Goal: Book appointment/travel/reservation

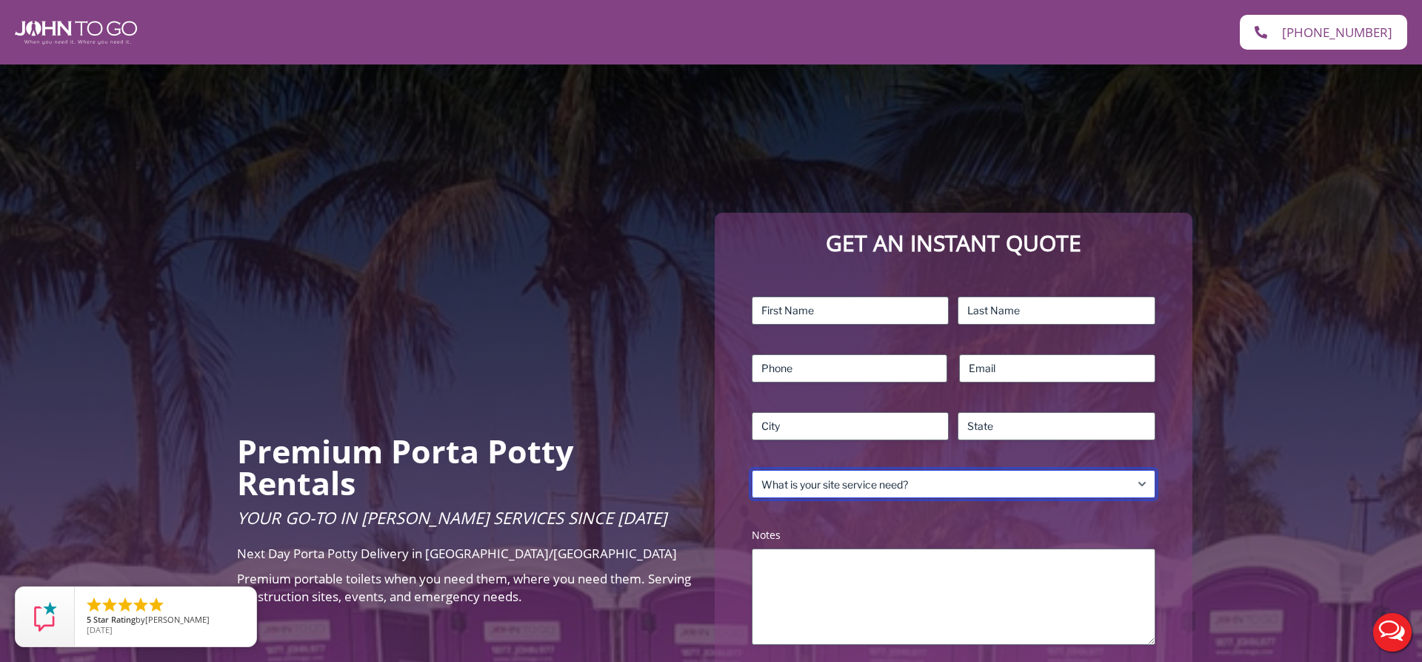
click at [752, 470] on select "What is your site service need? Consumer Construction – Commercial Construction…" at bounding box center [954, 484] width 404 height 28
select select "Event"
click option "Event" at bounding box center [0, 0] width 0 height 0
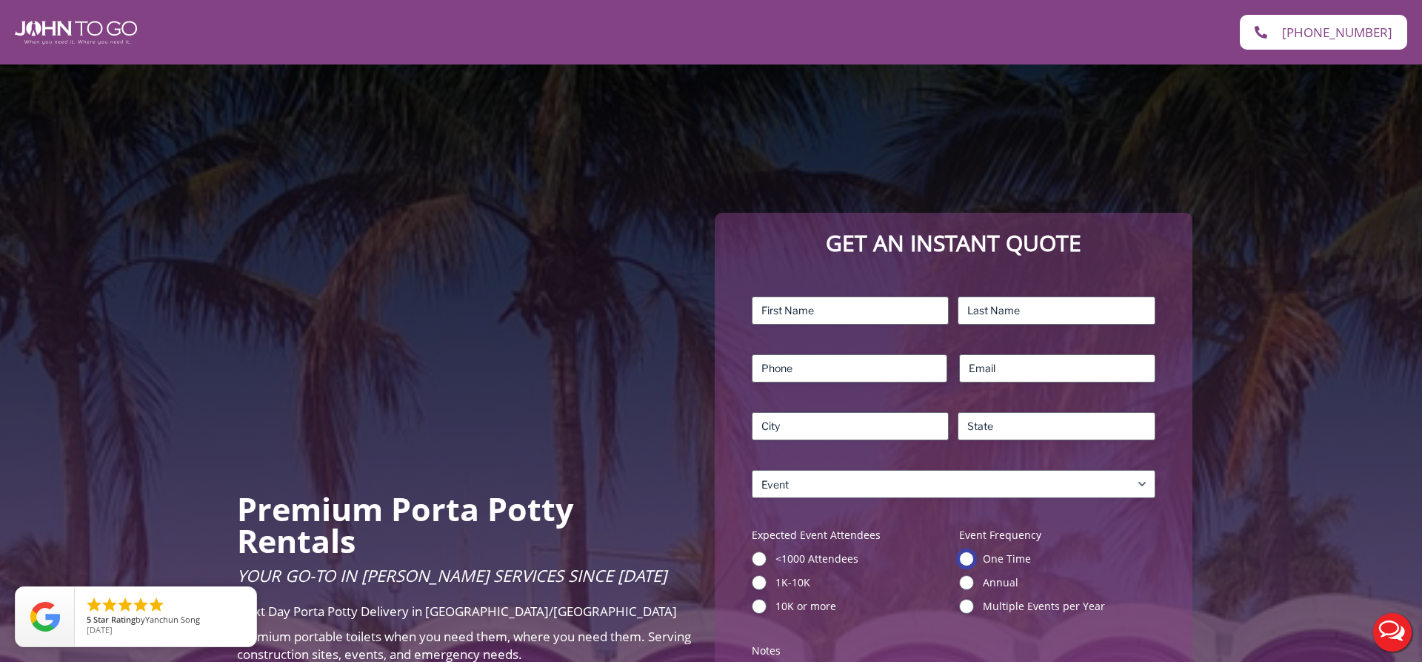
click at [972, 559] on input "One Time" at bounding box center [966, 558] width 15 height 15
radio input "true"
click at [764, 559] on input "<1000 Attendees" at bounding box center [759, 558] width 15 height 15
radio input "true"
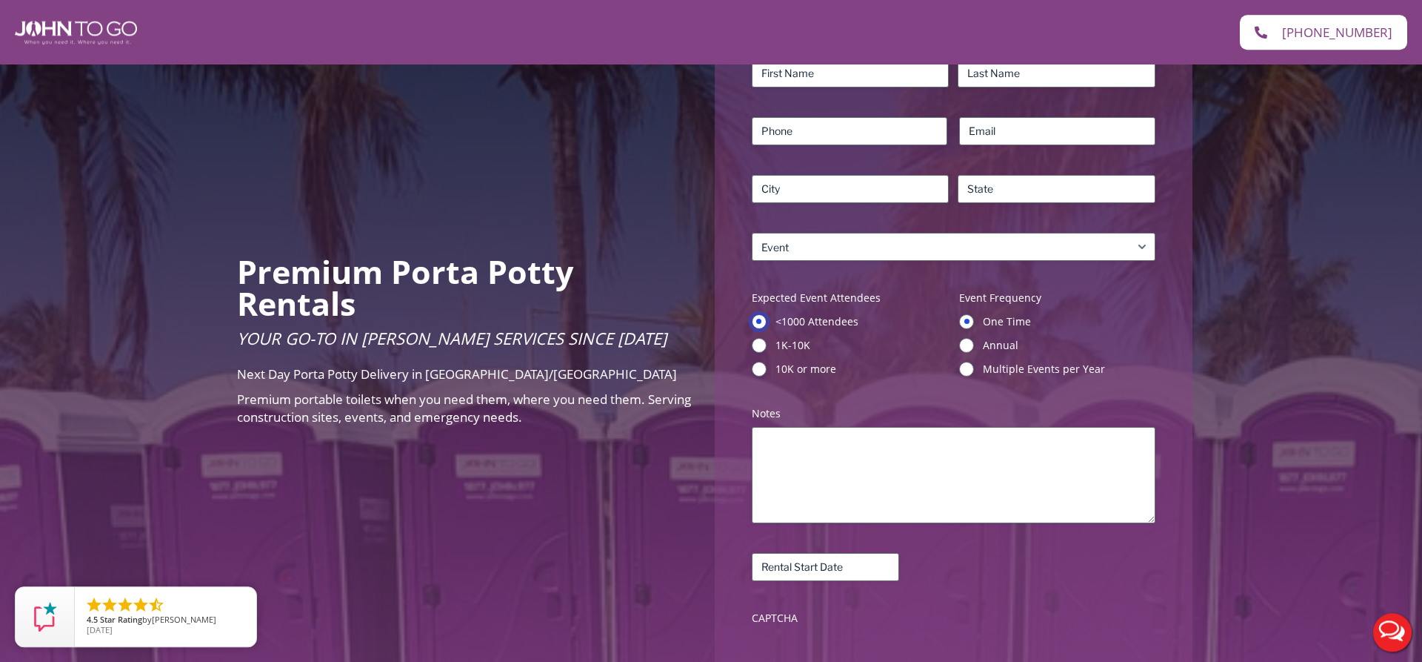
scroll to position [268, 0]
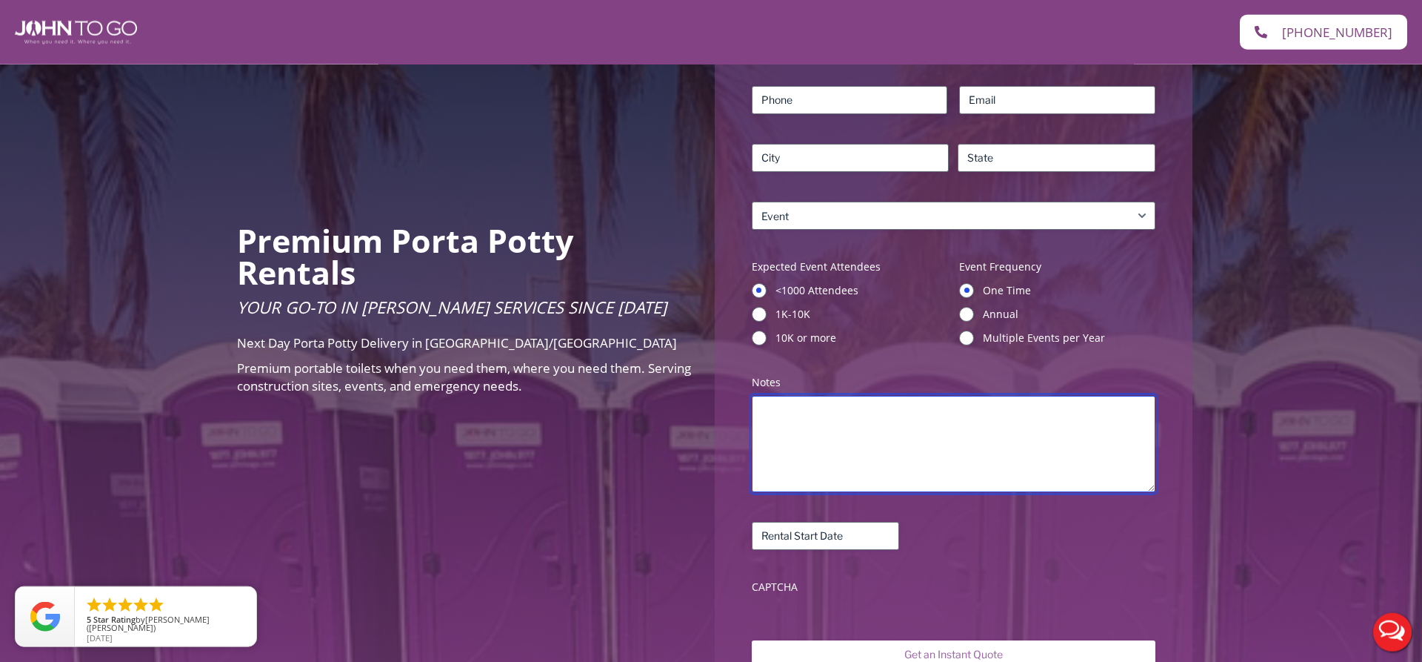
click at [787, 430] on textarea "Notes (Required)" at bounding box center [954, 444] width 404 height 96
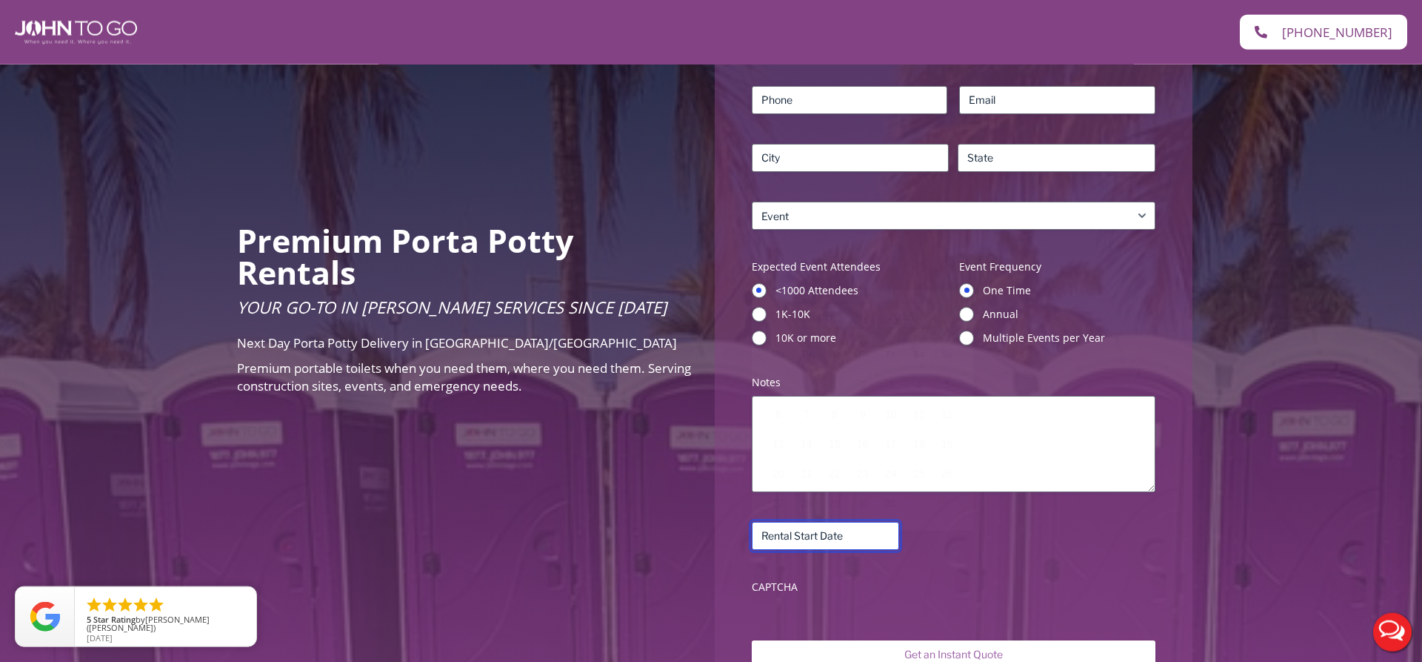
click at [803, 530] on input "Rental Start Date (Required)" at bounding box center [825, 536] width 147 height 28
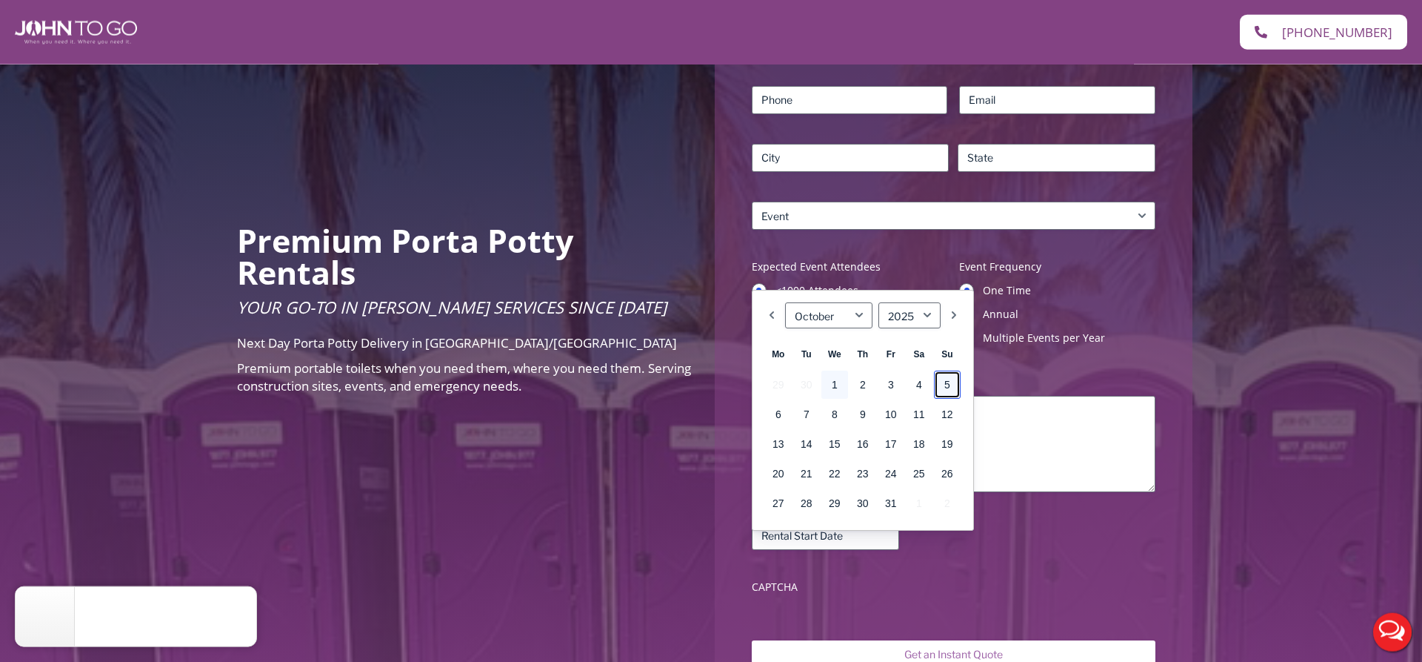
click at [953, 381] on link "5" at bounding box center [947, 384] width 27 height 28
type input "[DATE]"
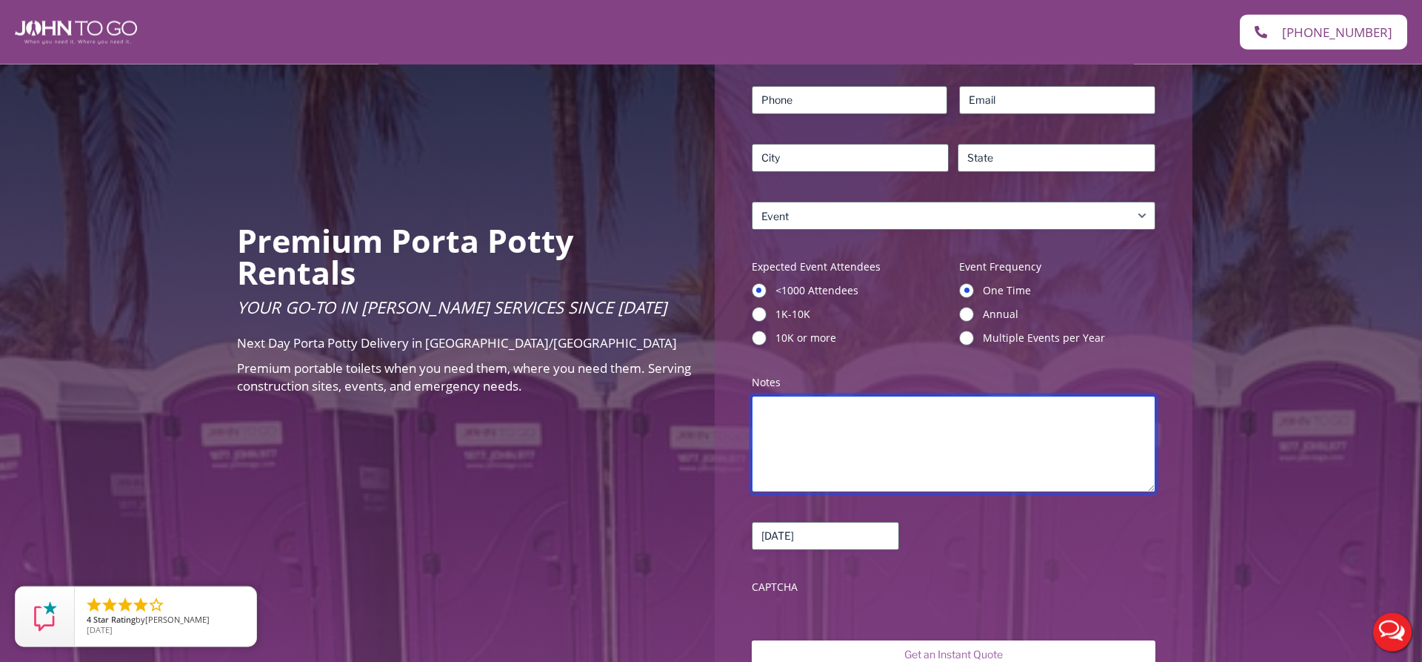
click at [799, 420] on textarea "Notes (Required)" at bounding box center [954, 444] width 404 height 96
type textarea "i day event"
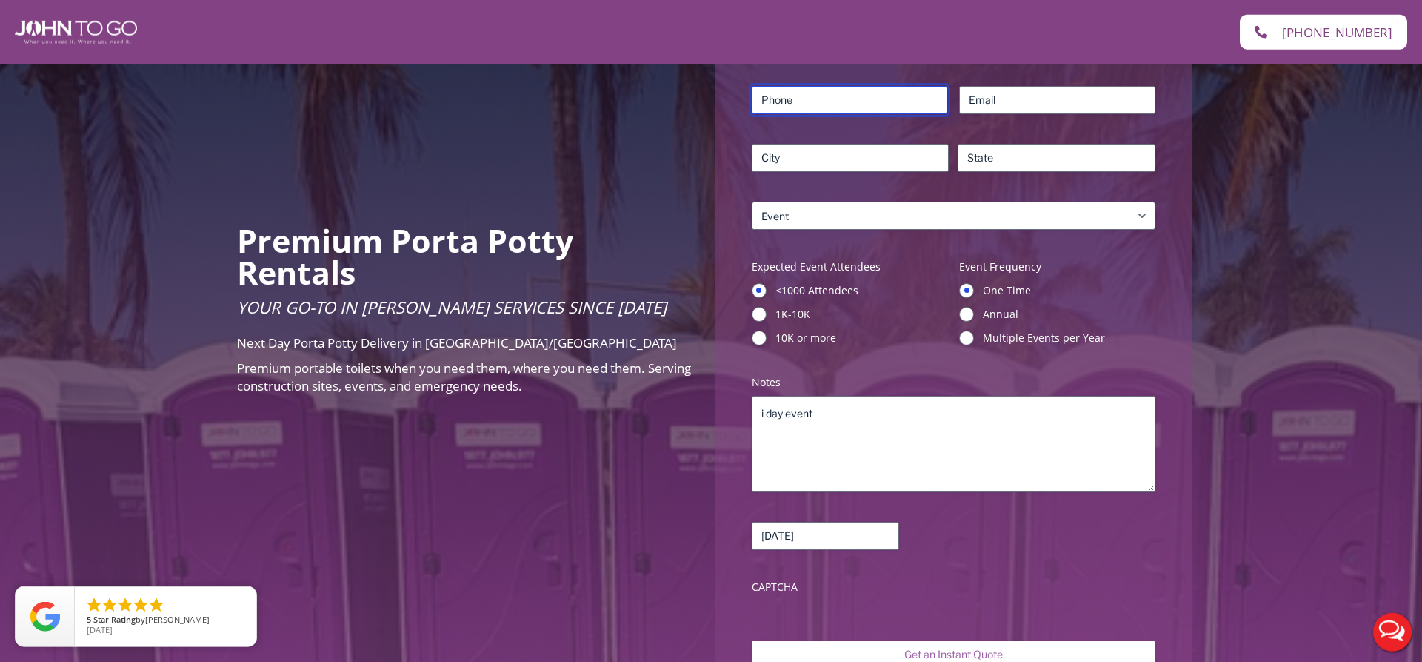
click at [793, 104] on input "Phone (Required)" at bounding box center [850, 100] width 196 height 28
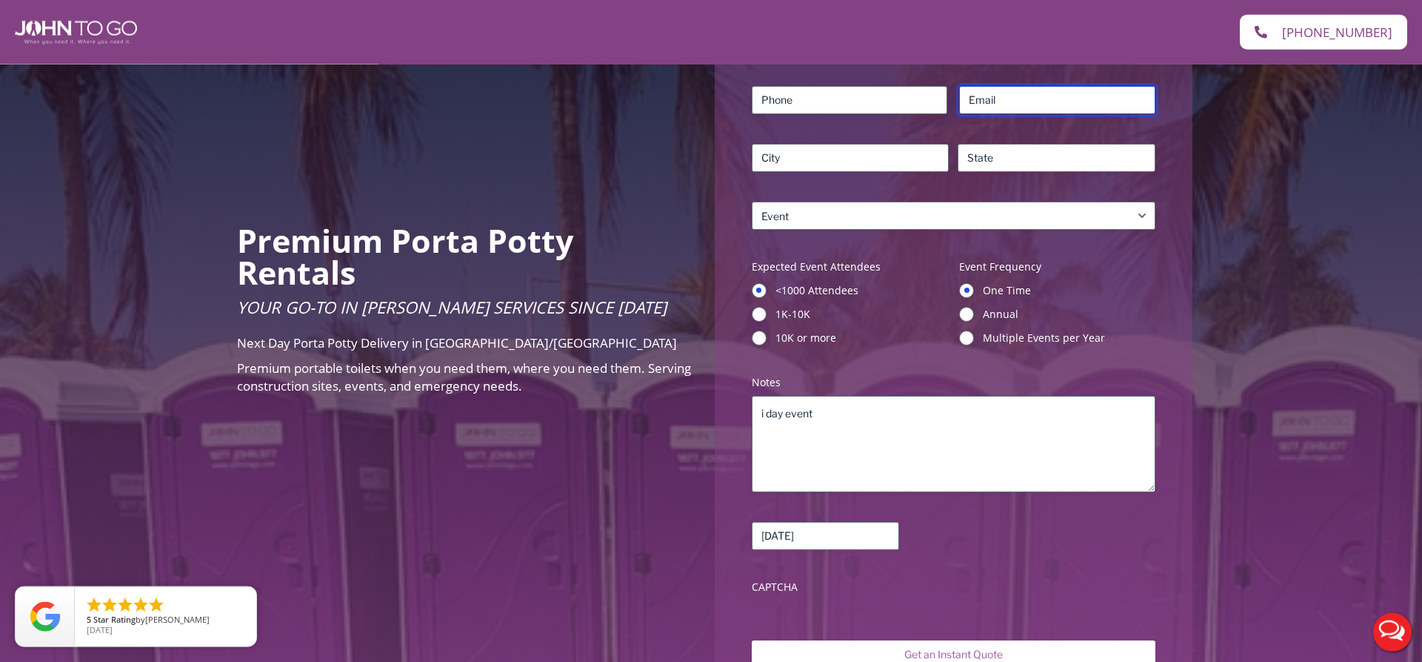
click at [986, 96] on input "Email (Required)" at bounding box center [1057, 100] width 196 height 28
type input "[EMAIL_ADDRESS][DOMAIN_NAME]"
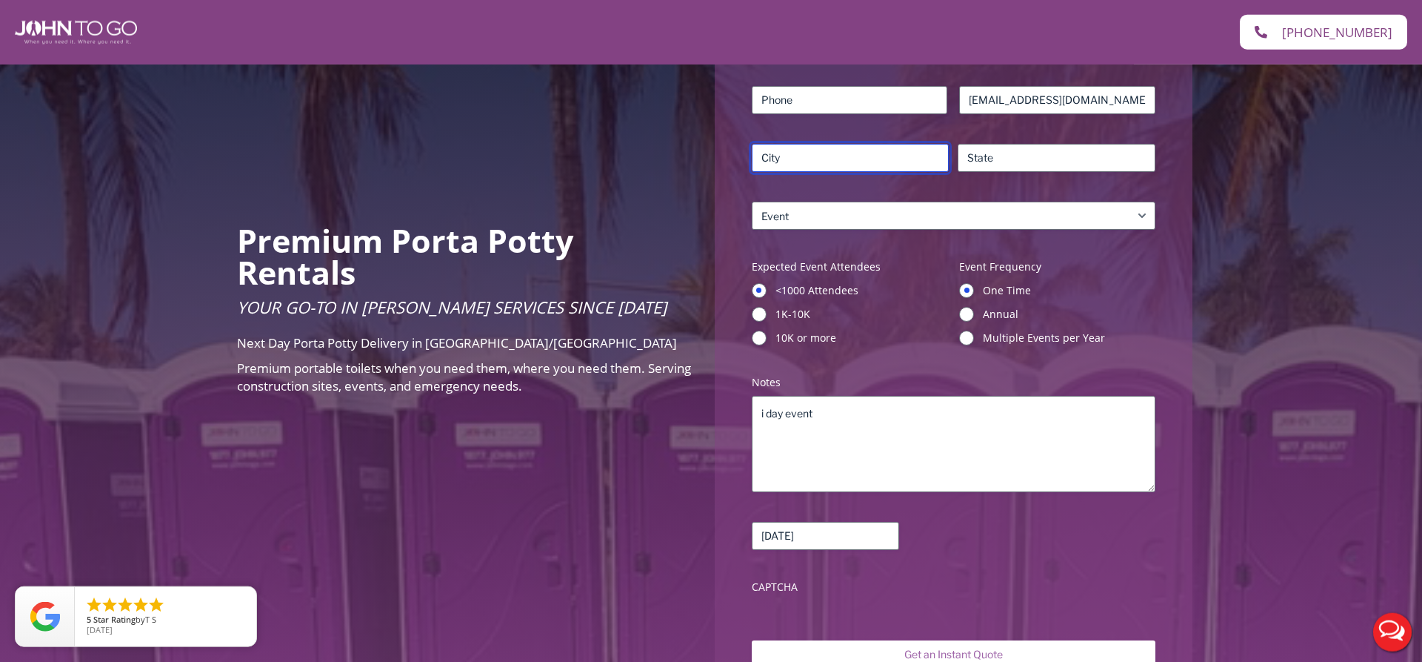
click at [877, 149] on input "City" at bounding box center [851, 158] width 198 height 28
type input "Flushing"
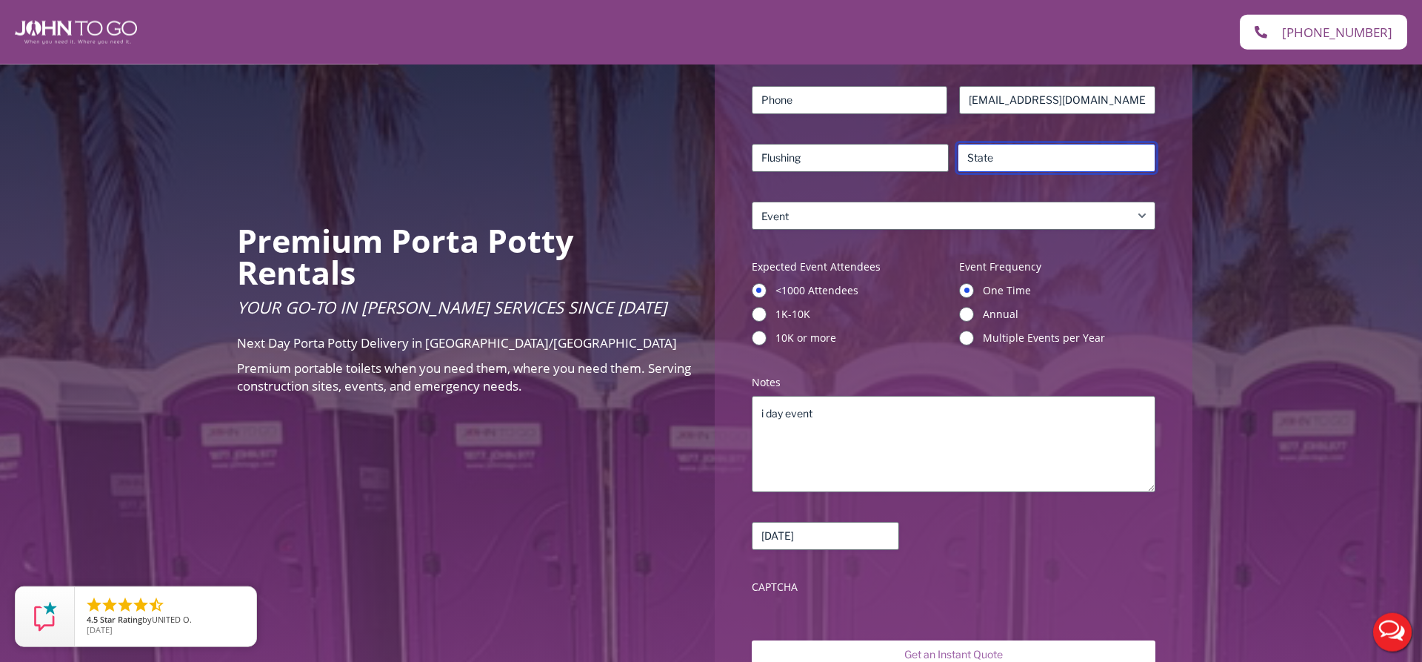
click at [1003, 153] on input "State / Province / Region" at bounding box center [1057, 158] width 198 height 28
type input "NY"
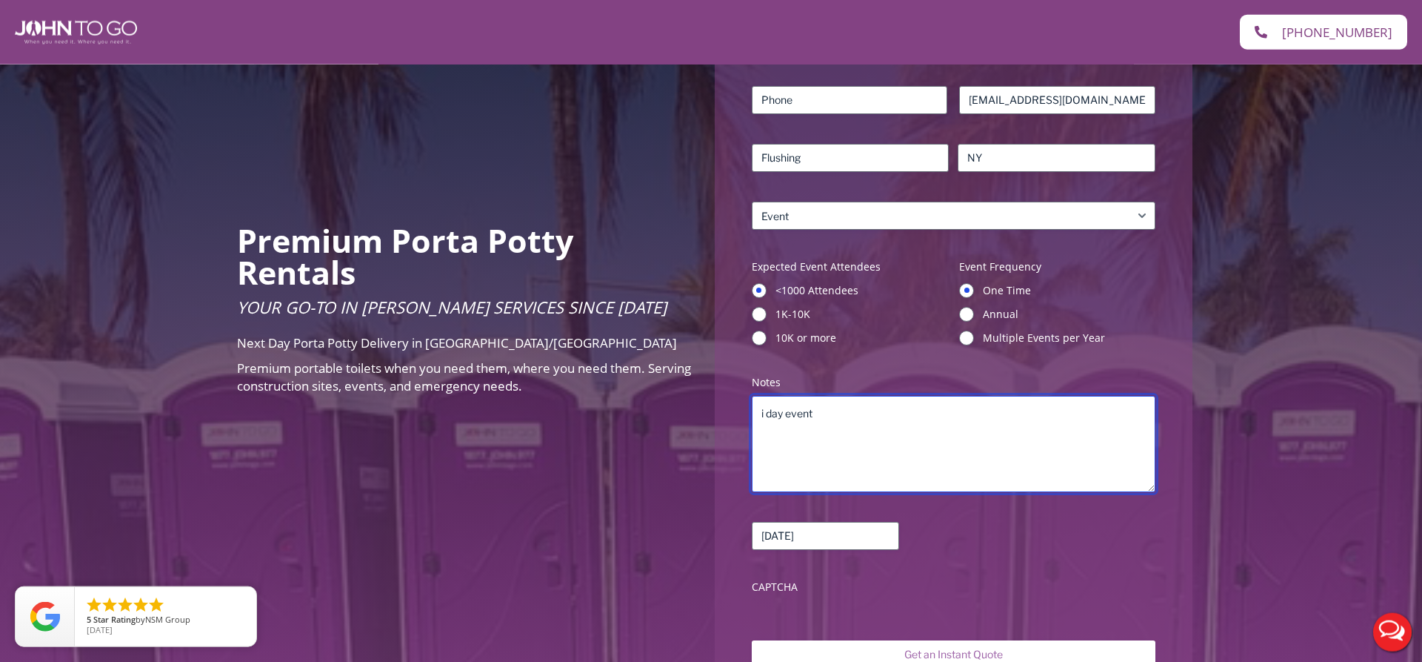
click at [824, 408] on textarea "i day event" at bounding box center [954, 444] width 404 height 96
type textarea "i day event at the Unisphere in [GEOGRAPHIC_DATA]"
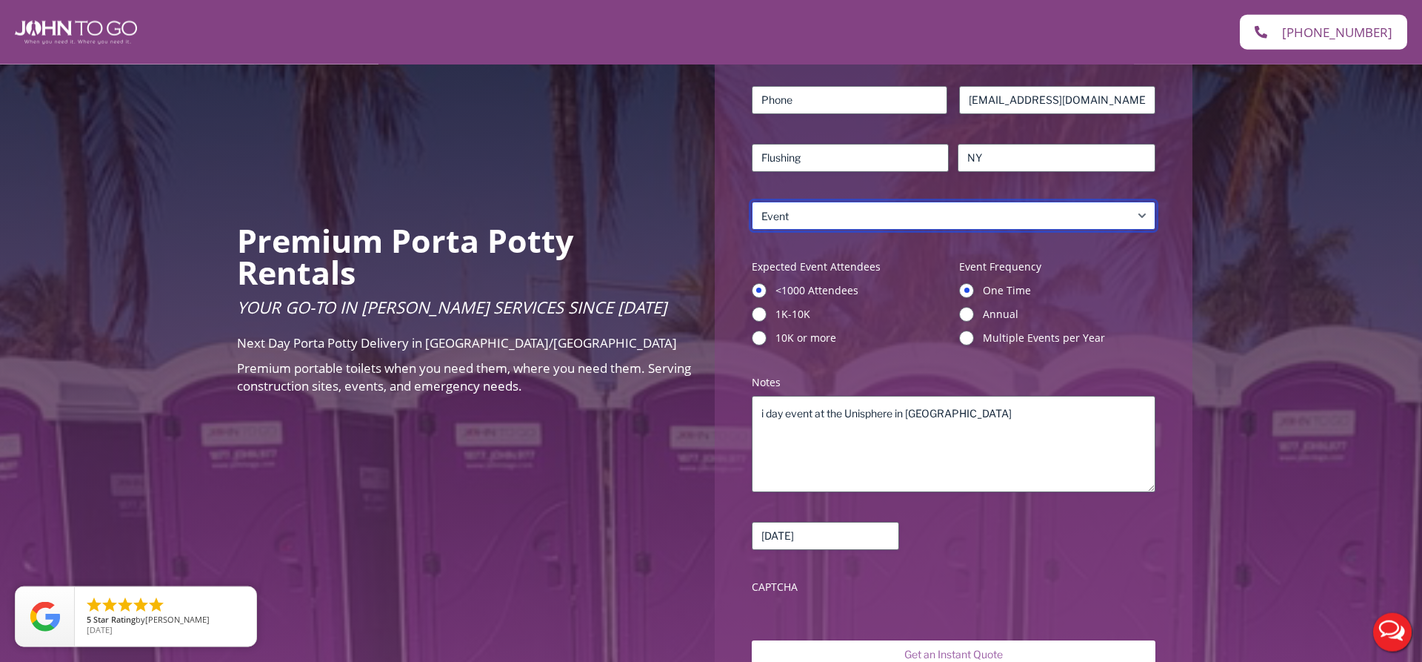
click at [752, 201] on select "What is your site service need? Consumer Construction – Commercial Construction…" at bounding box center [954, 215] width 404 height 28
click option "Event" at bounding box center [0, 0] width 0 height 0
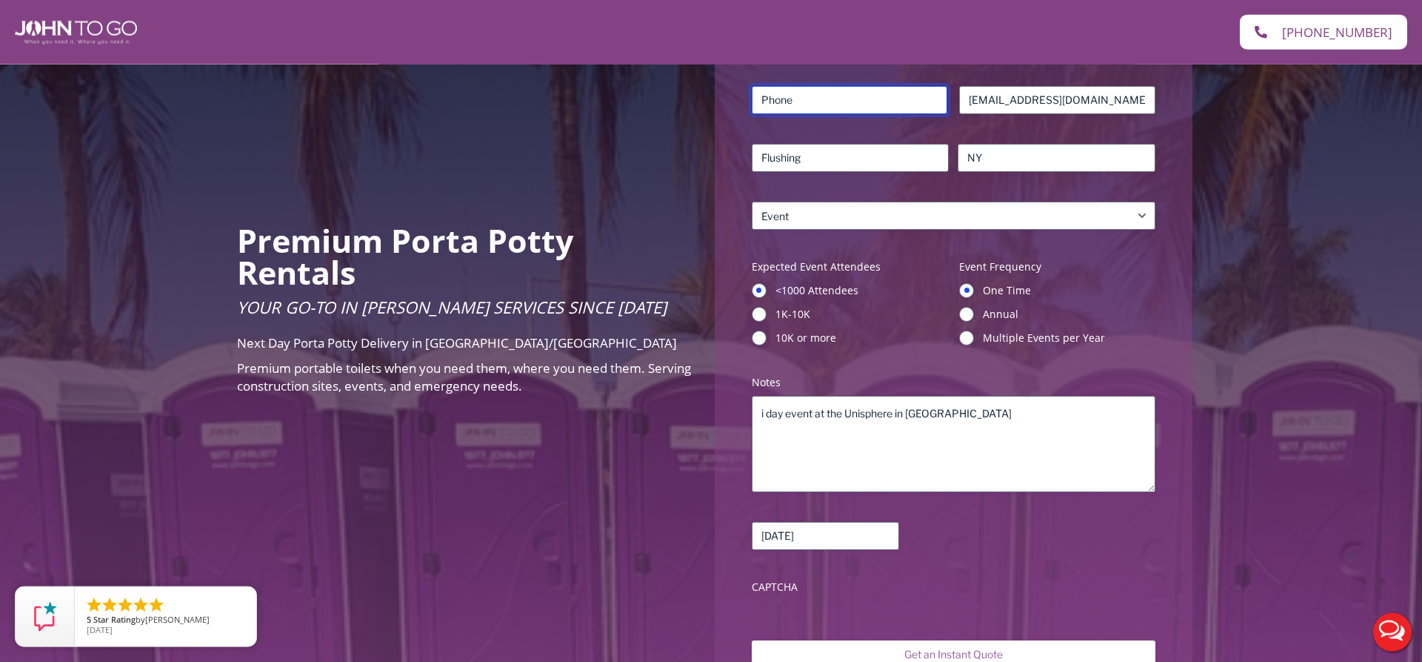
click at [773, 98] on input "Phone (Required)" at bounding box center [850, 100] width 196 height 28
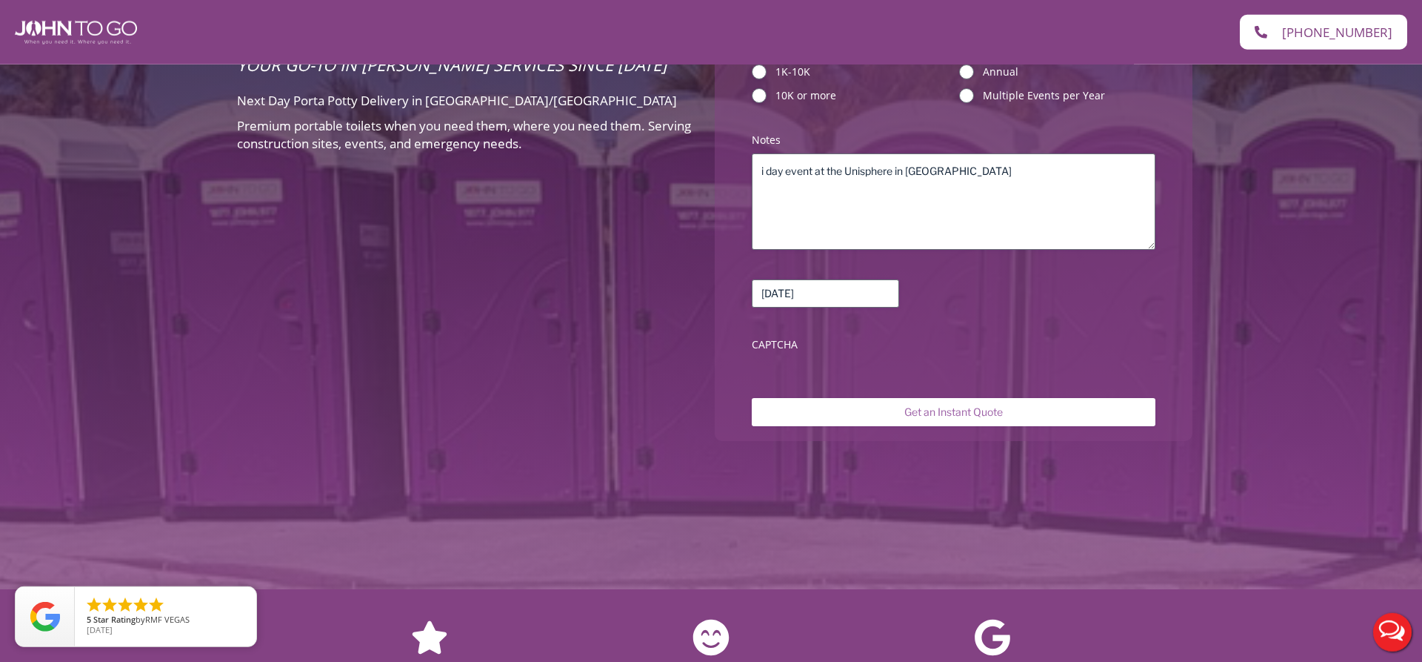
scroll to position [527, 0]
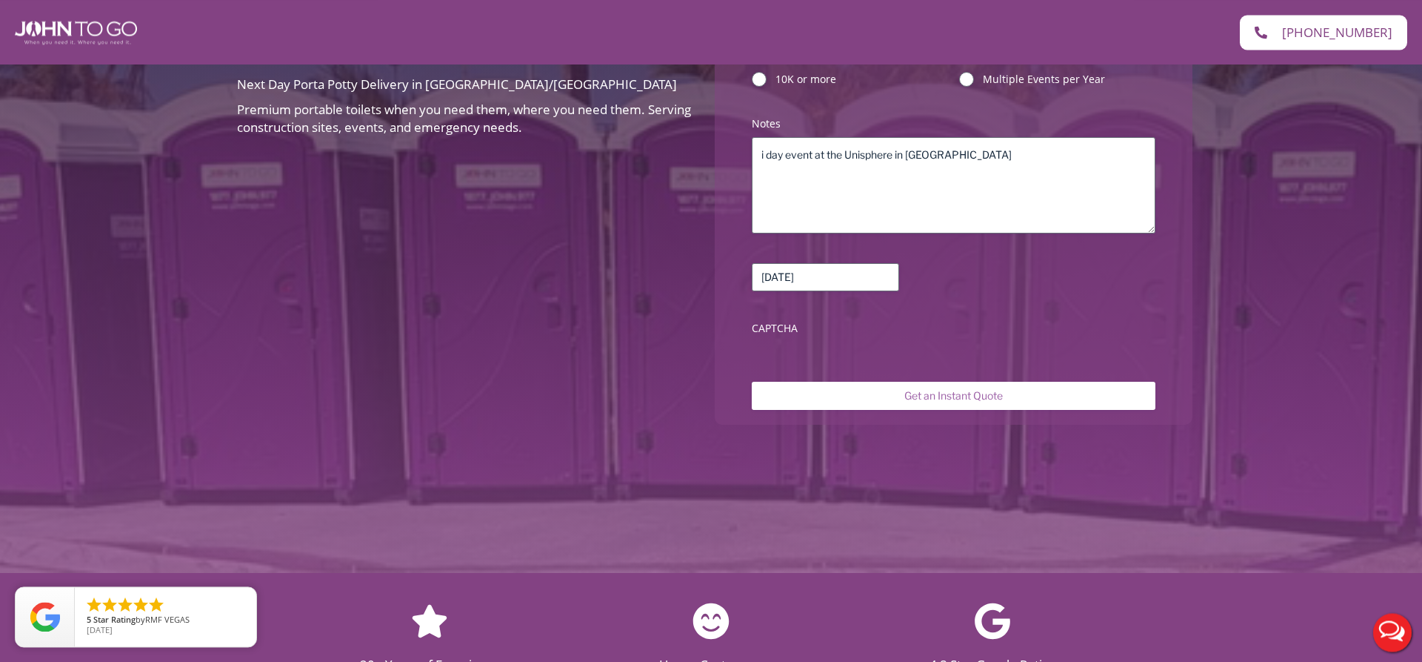
type input "9176370603"
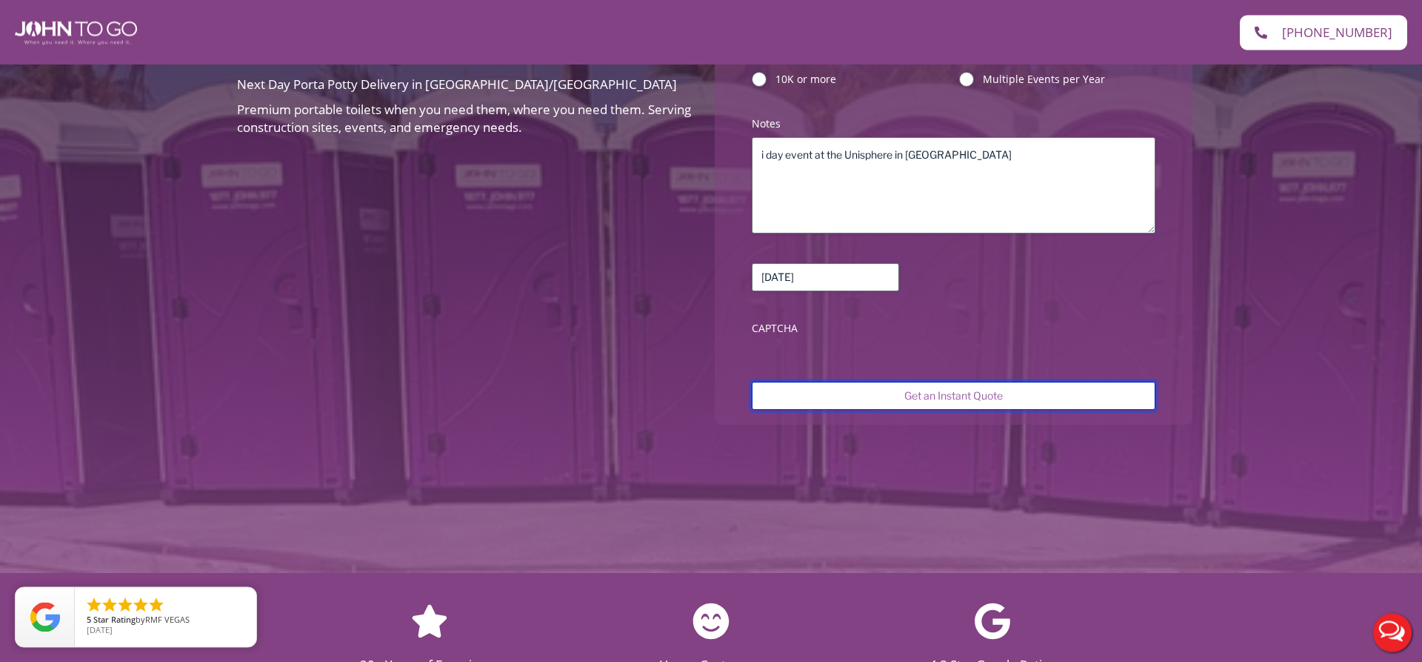
click at [947, 401] on input "Get an Instant Quote" at bounding box center [954, 395] width 404 height 28
